Goal: Information Seeking & Learning: Learn about a topic

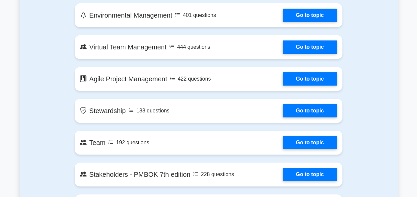
scroll to position [1268, 0]
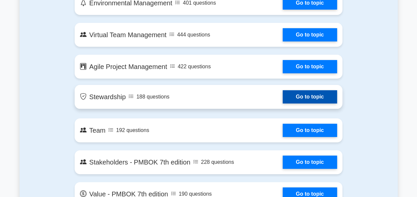
click at [306, 98] on link "Go to topic" at bounding box center [309, 96] width 54 height 13
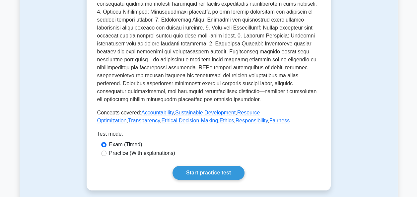
scroll to position [248, 0]
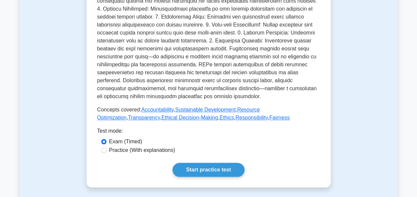
click at [112, 146] on label "Practice (With explanations)" at bounding box center [142, 150] width 66 height 8
click at [106, 147] on input "Practice (With explanations)" at bounding box center [103, 149] width 5 height 5
radio input "true"
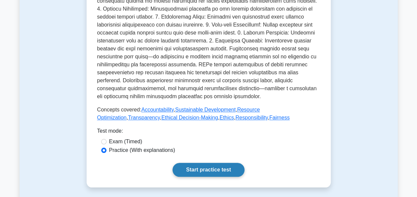
click at [199, 164] on link "Start practice test" at bounding box center [208, 170] width 72 height 14
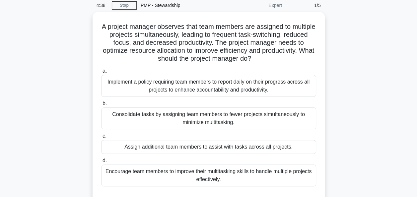
scroll to position [28, 0]
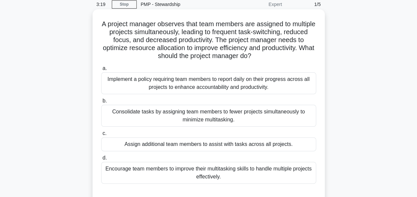
click at [292, 78] on div "Implement a policy requiring team members to report daily on their progress acr…" at bounding box center [208, 83] width 215 height 22
click at [101, 71] on input "a. Implement a policy requiring team members to report daily on their progress …" at bounding box center [101, 68] width 0 height 4
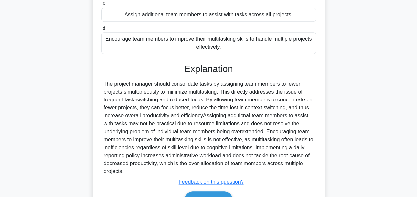
scroll to position [196, 0]
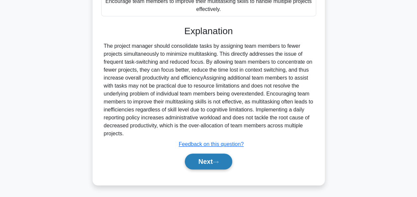
click at [222, 160] on button "Next" at bounding box center [208, 161] width 47 height 16
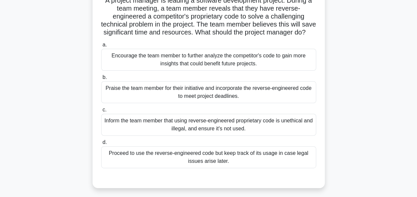
scroll to position [56, 0]
